Goal: Use online tool/utility: Use online tool/utility

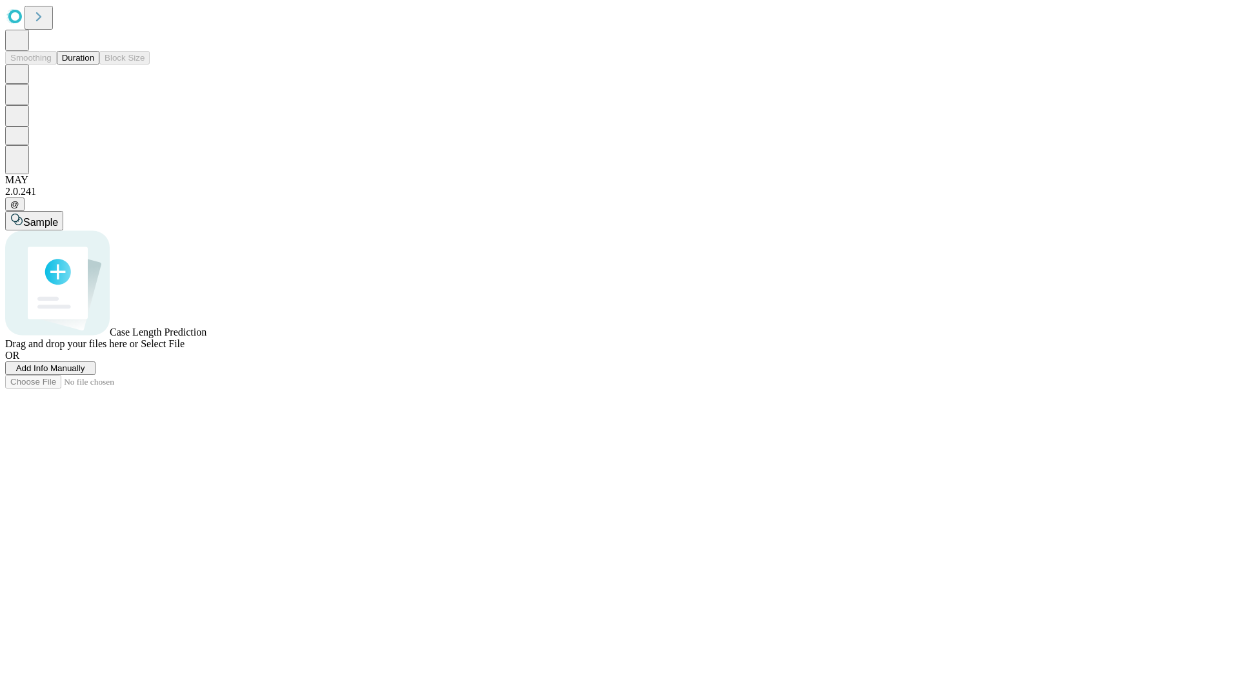
click at [94, 65] on button "Duration" at bounding box center [78, 58] width 43 height 14
click at [58, 217] on span "Sample" at bounding box center [40, 222] width 35 height 11
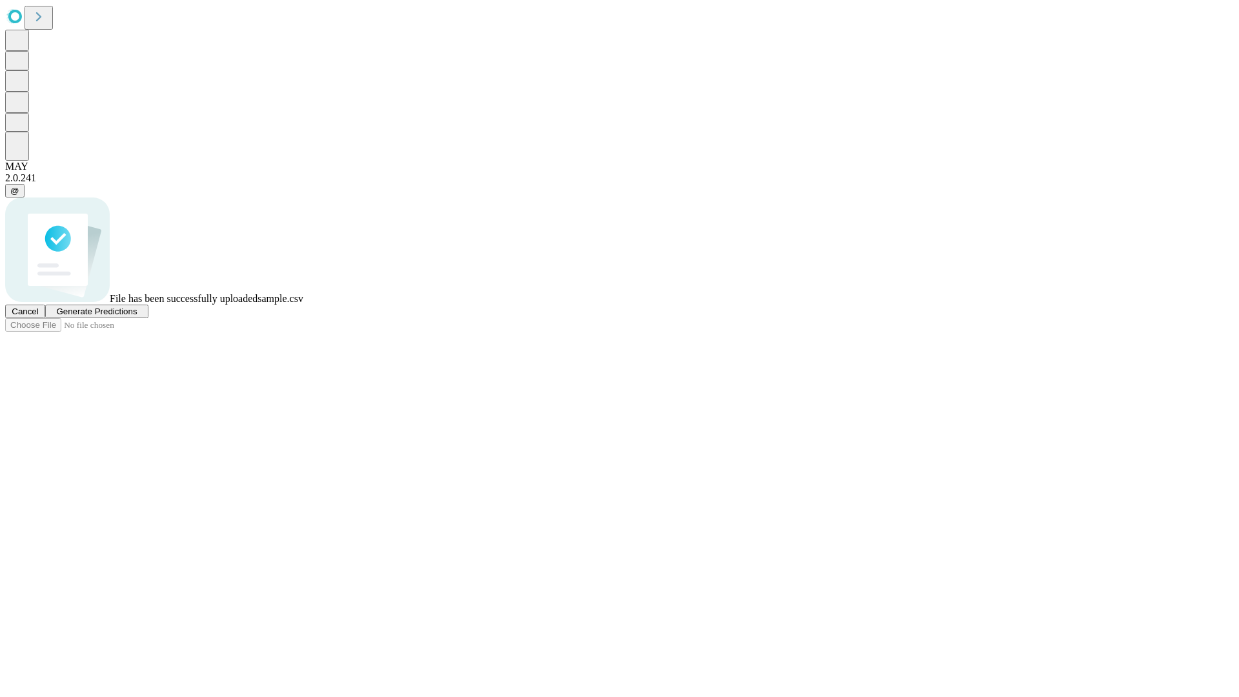
click at [137, 316] on span "Generate Predictions" at bounding box center [96, 311] width 81 height 10
